Goal: Transaction & Acquisition: Purchase product/service

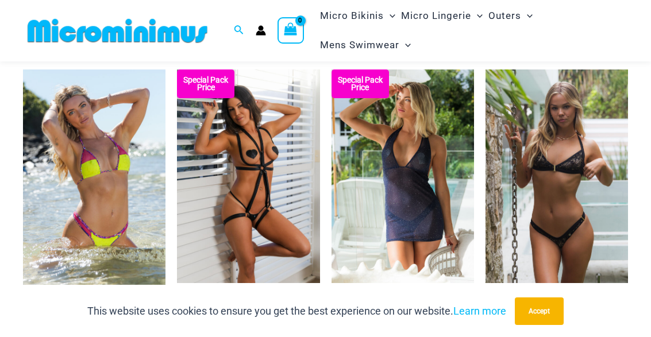
scroll to position [1096, 0]
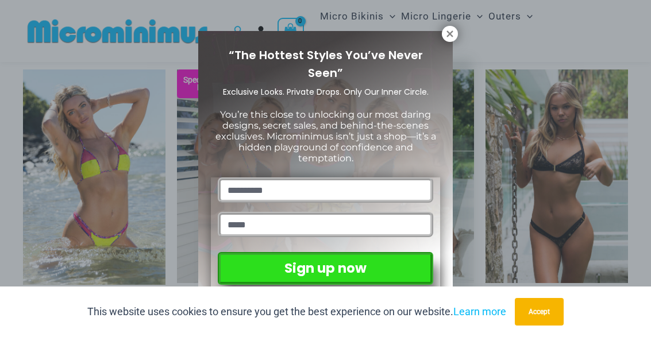
click at [453, 38] on icon at bounding box center [449, 34] width 10 height 10
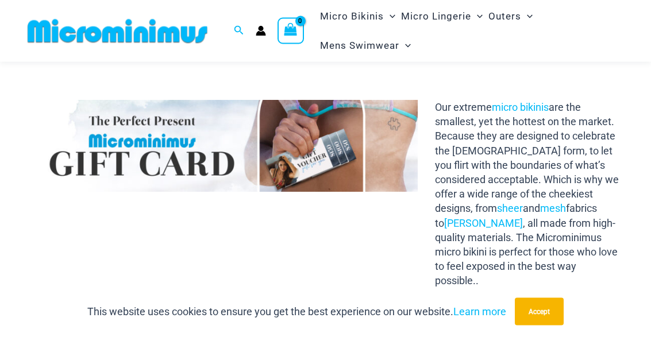
scroll to position [1373, 0]
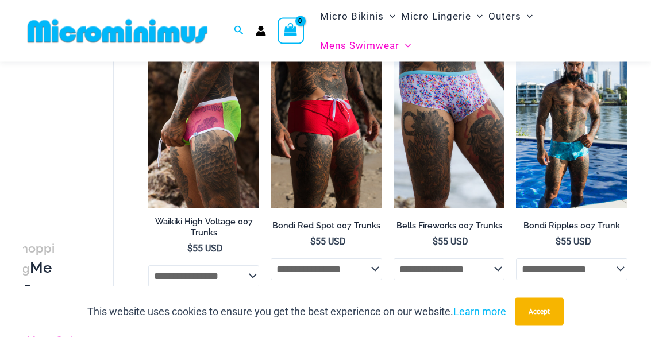
scroll to position [111, 0]
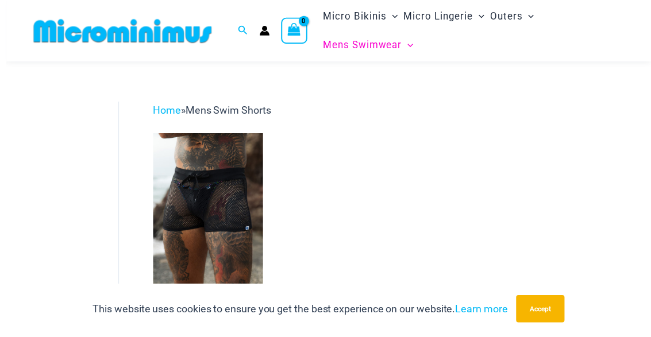
scroll to position [74, 0]
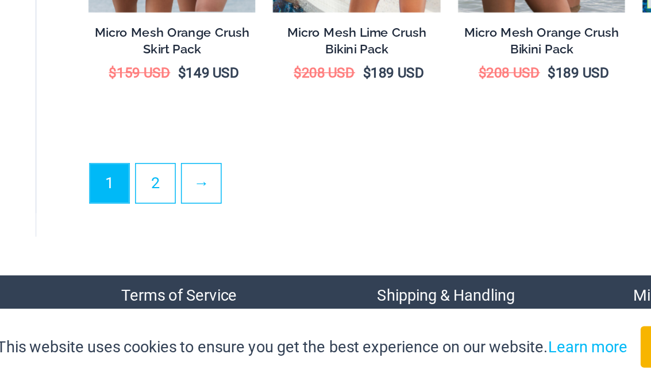
scroll to position [1998, 0]
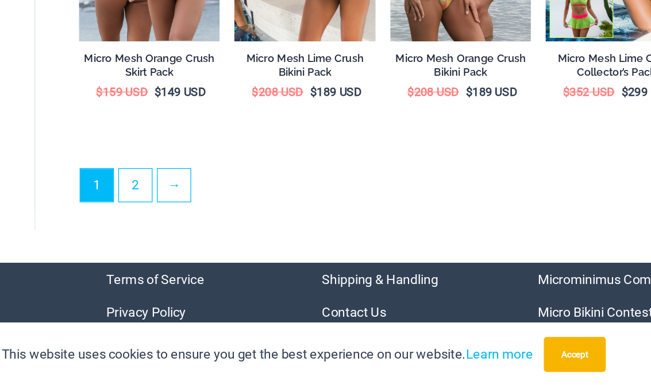
click at [180, 214] on link "2" at bounding box center [193, 227] width 26 height 26
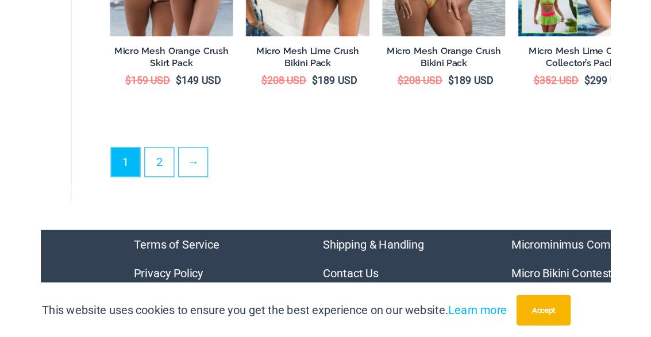
scroll to position [2044, 0]
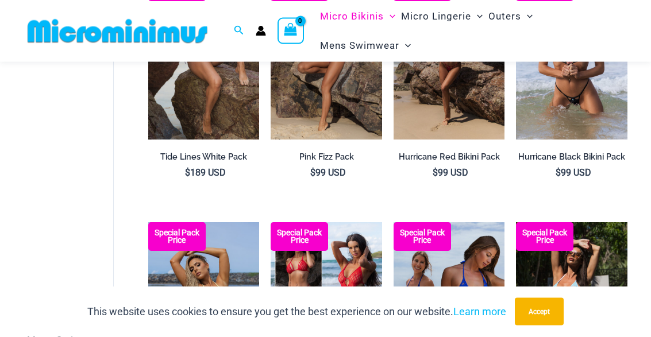
scroll to position [1141, 0]
